Goal: Information Seeking & Learning: Learn about a topic

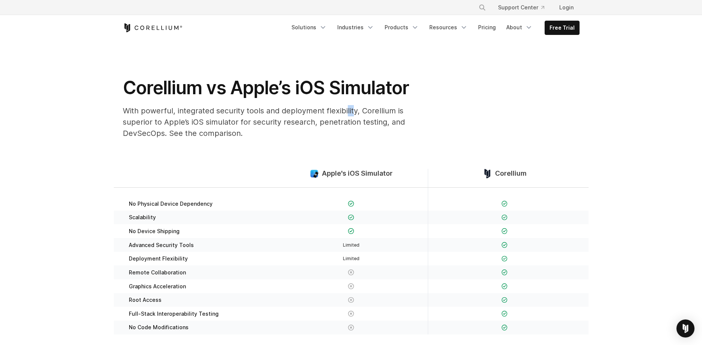
drag, startPoint x: 346, startPoint y: 110, endPoint x: 380, endPoint y: 114, distance: 34.8
click at [369, 113] on p "With powerful, integrated security tools and deployment flexibility, Corellium …" at bounding box center [273, 122] width 301 height 34
click at [198, 129] on p "With powerful, integrated security tools and deployment flexibility, Corellium …" at bounding box center [273, 122] width 301 height 34
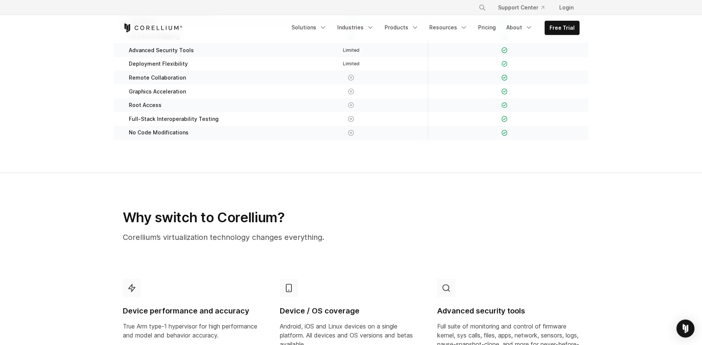
scroll to position [230, 0]
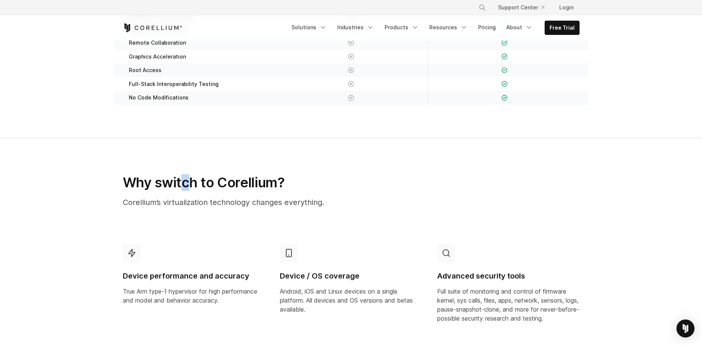
drag, startPoint x: 183, startPoint y: 187, endPoint x: 220, endPoint y: 187, distance: 36.5
click at [201, 187] on h2 "Why switch to Corellium?" at bounding box center [273, 182] width 300 height 17
click at [232, 202] on p "Corellium’s virtualization technology changes everything." at bounding box center [273, 202] width 300 height 11
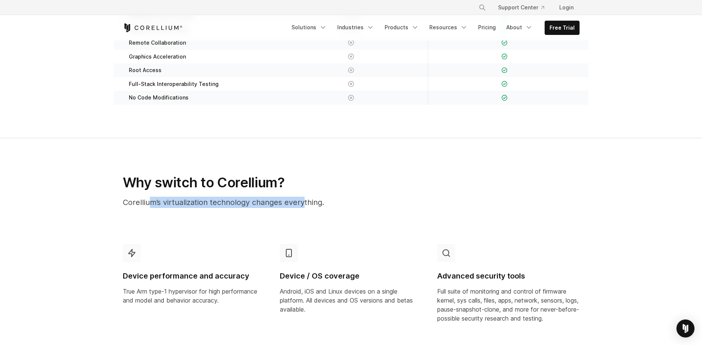
drag, startPoint x: 151, startPoint y: 204, endPoint x: 322, endPoint y: 209, distance: 171.5
click at [309, 209] on div "Why switch to Corellium? Corellium’s virtualization technology changes everythi…" at bounding box center [272, 194] width 315 height 40
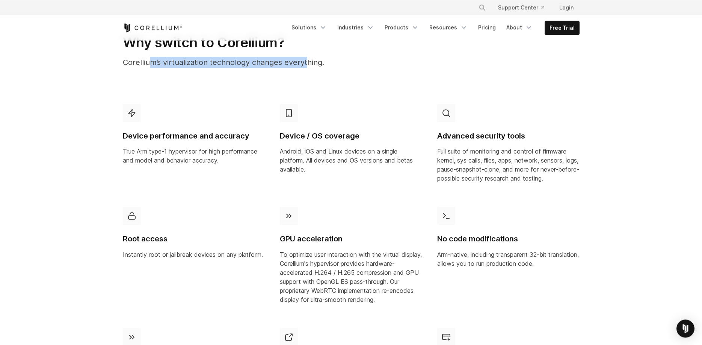
scroll to position [383, 0]
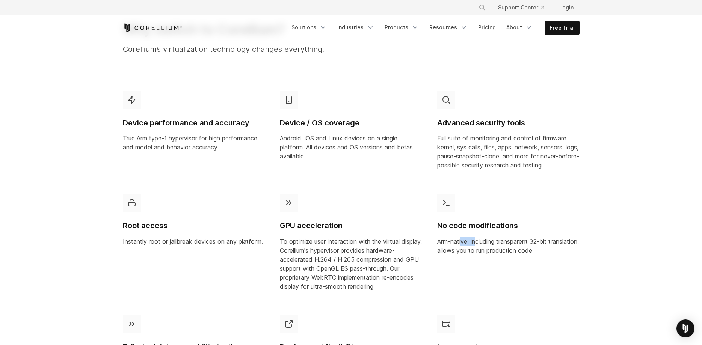
drag, startPoint x: 469, startPoint y: 244, endPoint x: 516, endPoint y: 244, distance: 47.0
click at [487, 244] on p "Arm-native, including transparent 32-bit translation, allows you to run product…" at bounding box center [509, 246] width 142 height 18
drag, startPoint x: 527, startPoint y: 250, endPoint x: 548, endPoint y: 250, distance: 20.7
click at [542, 250] on p "Arm-native, including transparent 32-bit translation, allows you to run product…" at bounding box center [509, 246] width 142 height 18
drag, startPoint x: 492, startPoint y: 242, endPoint x: 508, endPoint y: 243, distance: 15.8
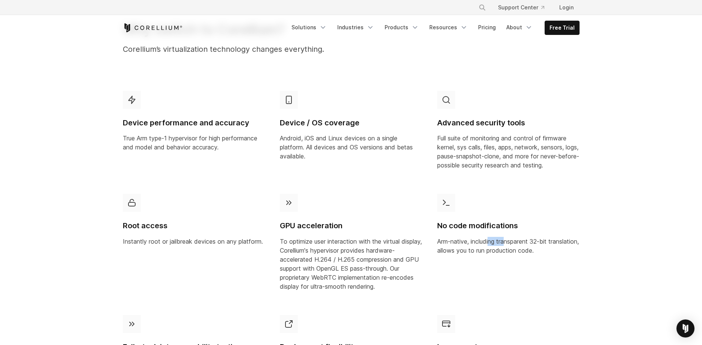
click at [508, 243] on p "Arm-native, including transparent 32-bit translation, allows you to run product…" at bounding box center [509, 246] width 142 height 18
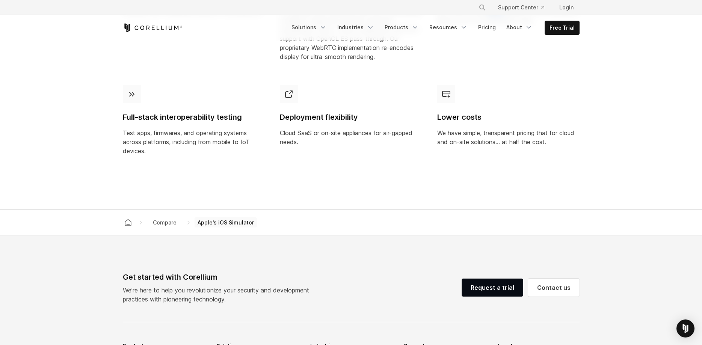
scroll to position [575, 0]
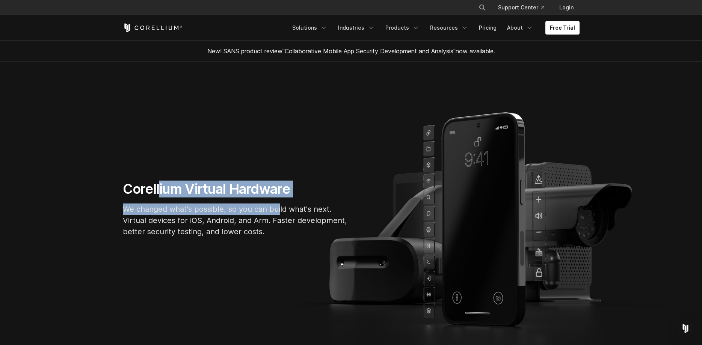
drag, startPoint x: 159, startPoint y: 191, endPoint x: 315, endPoint y: 208, distance: 156.2
click at [297, 208] on div "Corellium Virtual Hardware We changed what's possible, so you can build what's …" at bounding box center [235, 212] width 241 height 63
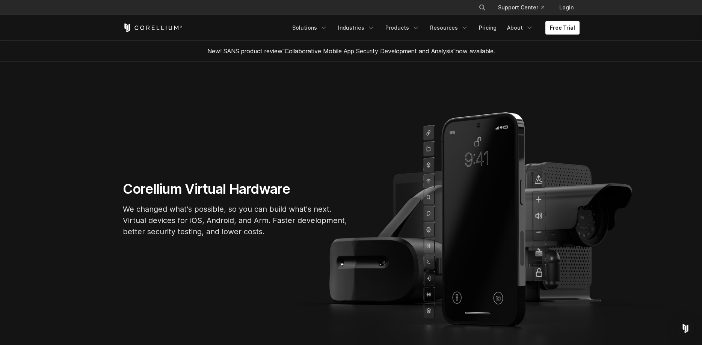
click at [166, 229] on p "We changed what's possible, so you can build what's next. Virtual devices for i…" at bounding box center [236, 221] width 226 height 34
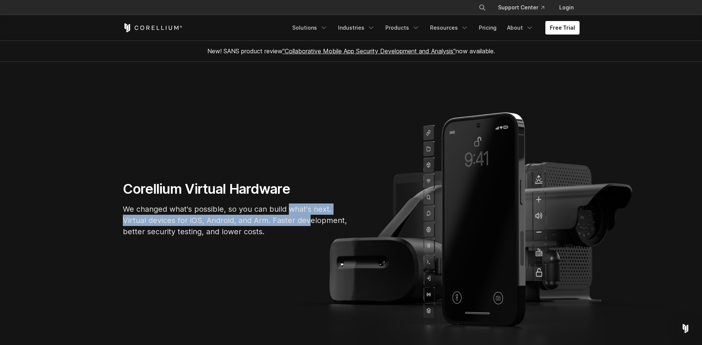
drag, startPoint x: 313, startPoint y: 216, endPoint x: 326, endPoint y: 217, distance: 12.5
click at [316, 216] on p "We changed what's possible, so you can build what's next. Virtual devices for i…" at bounding box center [236, 221] width 226 height 34
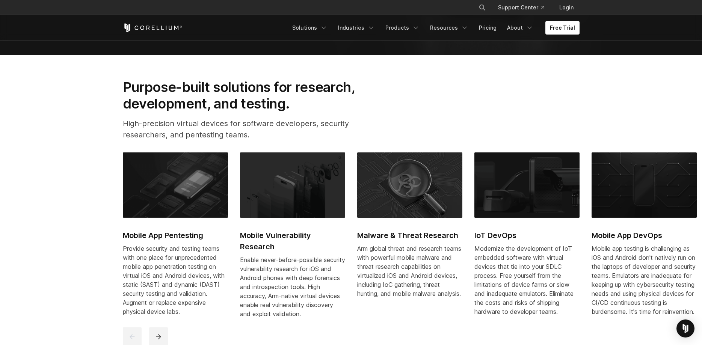
scroll to position [345, 0]
